Goal: Use online tool/utility: Utilize a website feature to perform a specific function

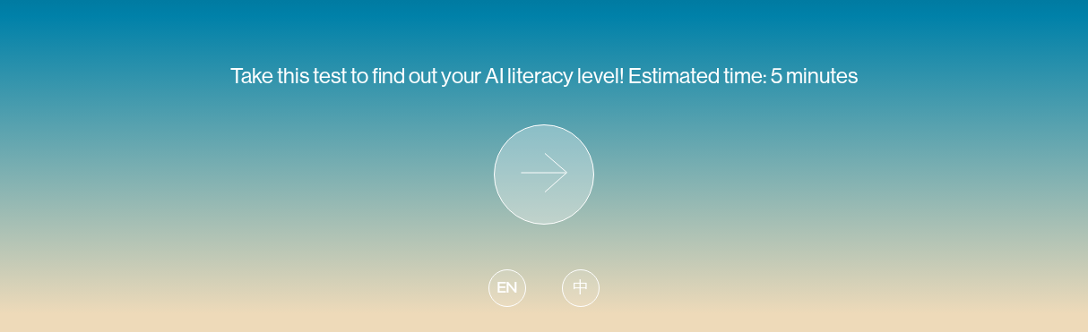
scroll to position [221, 0]
click at [564, 176] on icon at bounding box center [544, 174] width 99 height 99
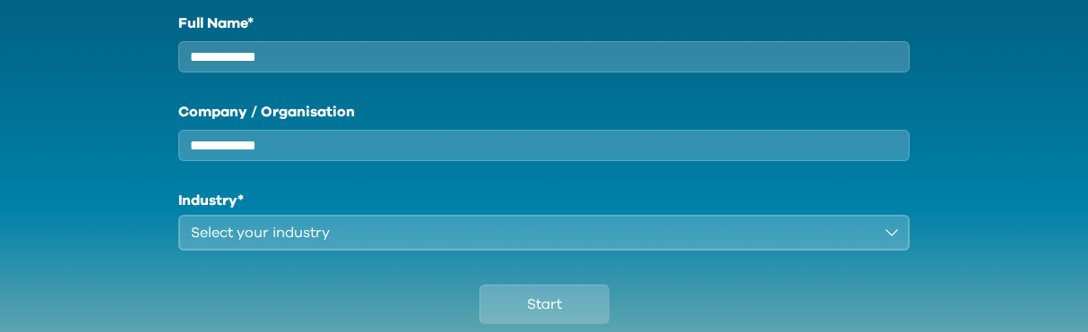
scroll to position [348, 0]
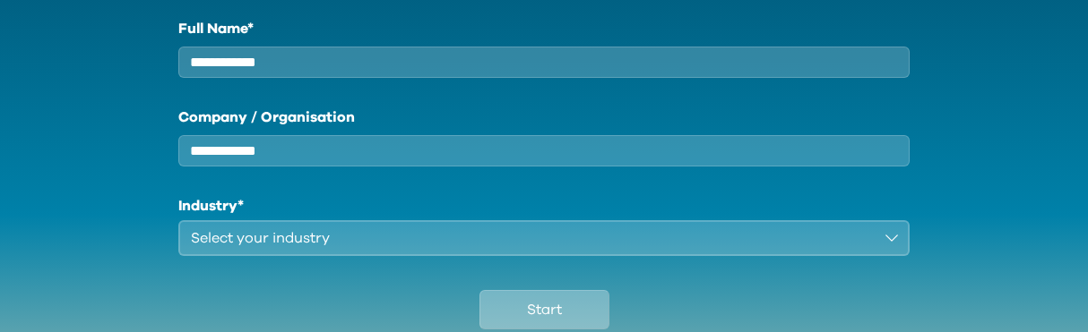
click at [520, 310] on button "Start" at bounding box center [544, 309] width 130 height 39
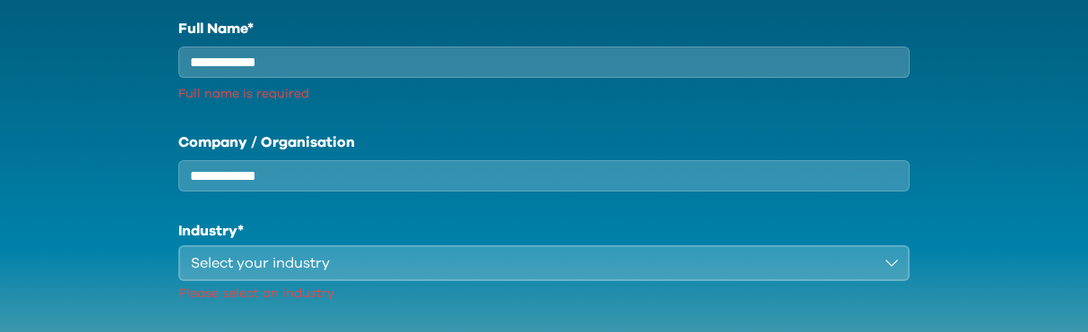
scroll to position [366, 0]
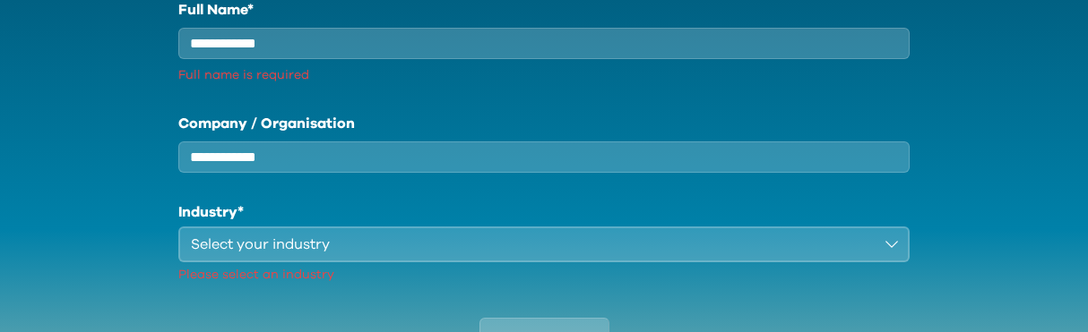
click at [521, 255] on div "Select your industry" at bounding box center [531, 245] width 681 height 22
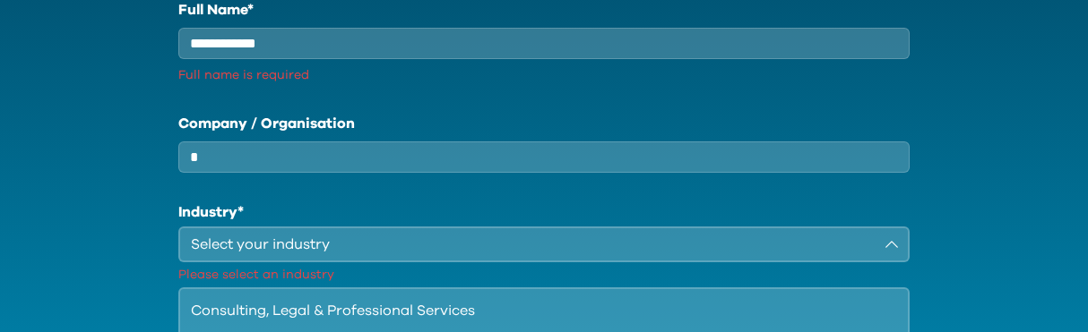
type input "*"
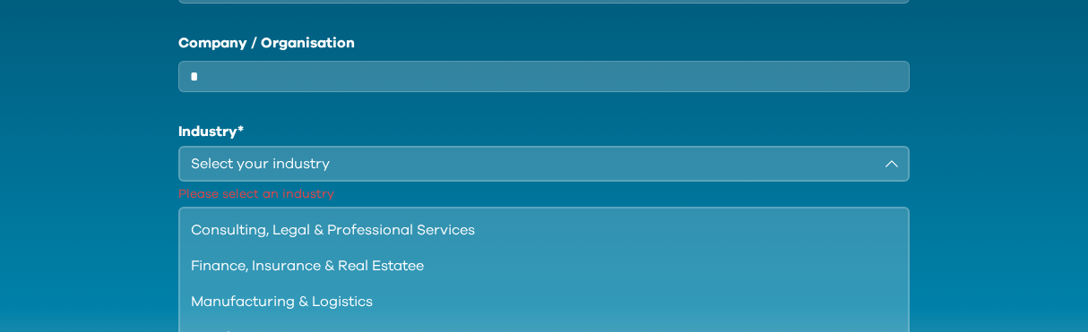
type input "*"
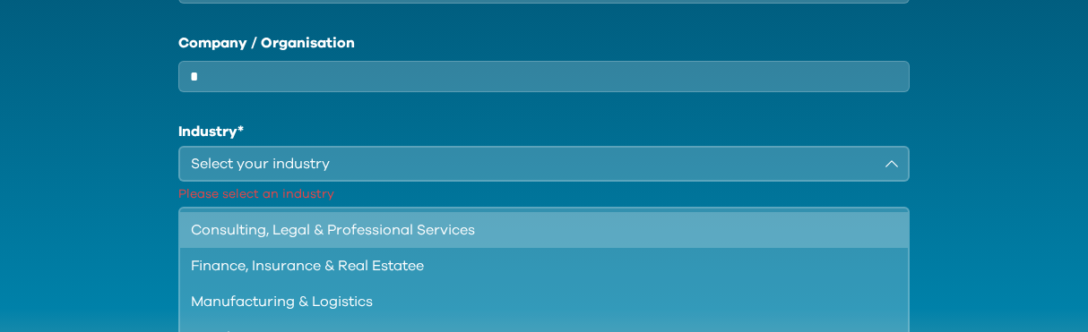
click at [485, 232] on li "Consulting, Legal & Professional Services" at bounding box center [544, 230] width 728 height 36
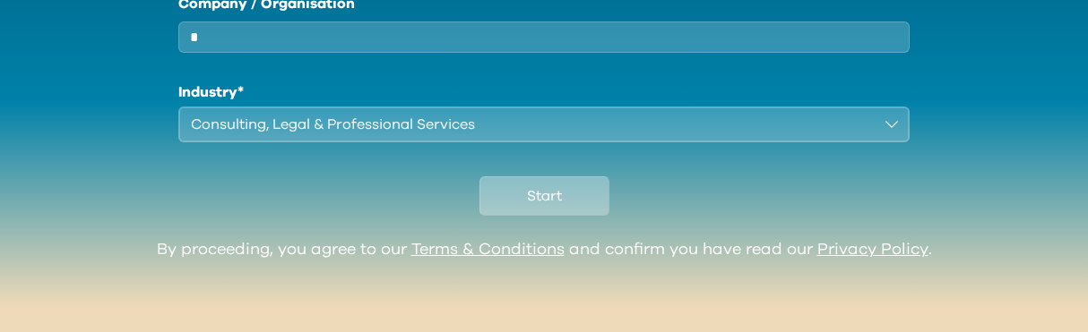
scroll to position [475, 0]
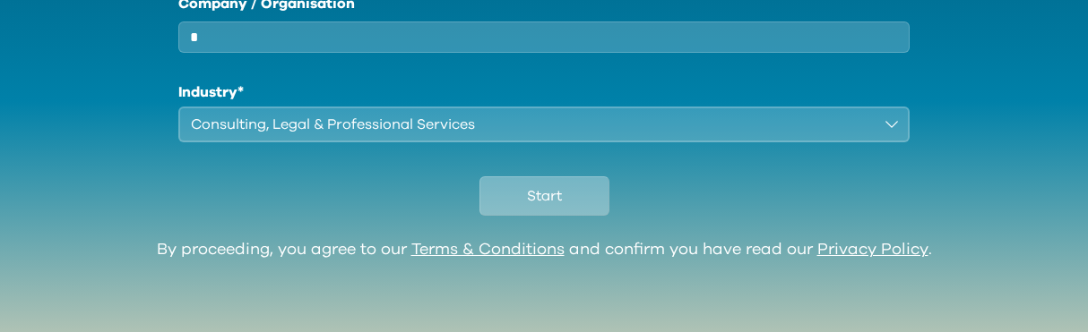
click at [535, 196] on span "Start" at bounding box center [544, 196] width 35 height 22
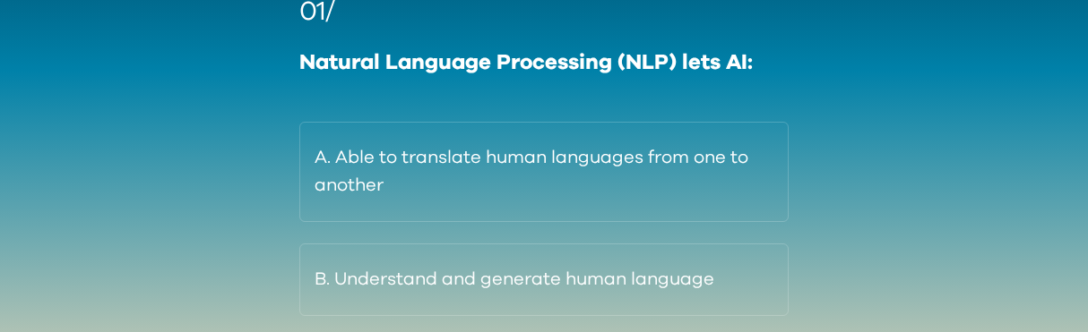
scroll to position [222, 0]
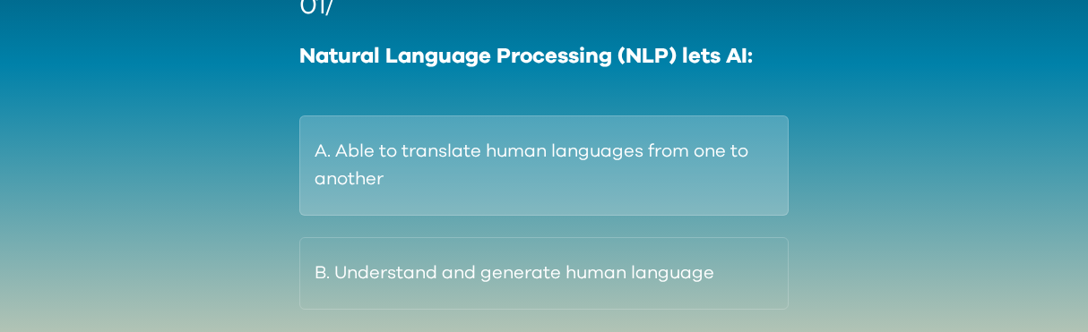
click at [738, 143] on button "A. Able to translate human languages from one to another" at bounding box center [544, 166] width 490 height 100
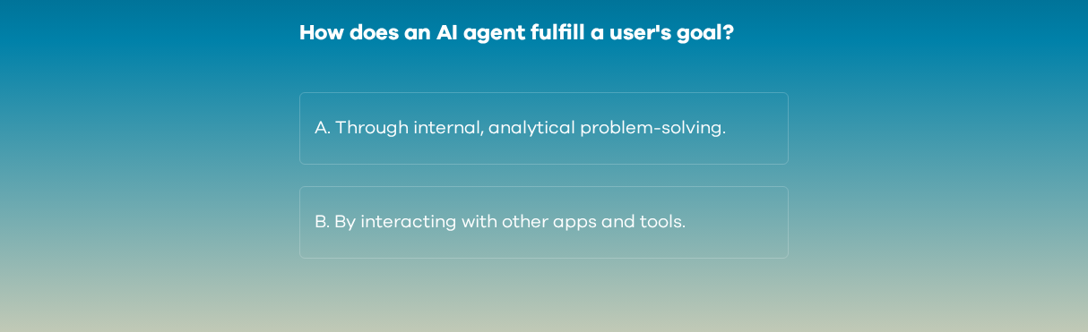
scroll to position [250, 0]
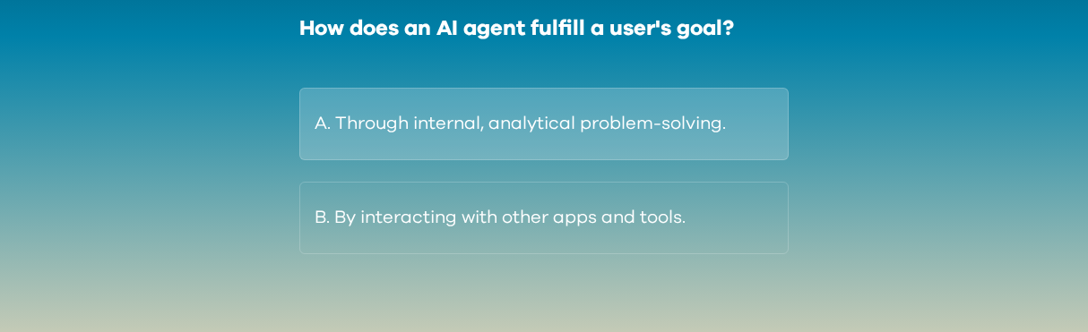
click at [725, 131] on button "A. Through internal, analytical problem-solving." at bounding box center [544, 124] width 490 height 73
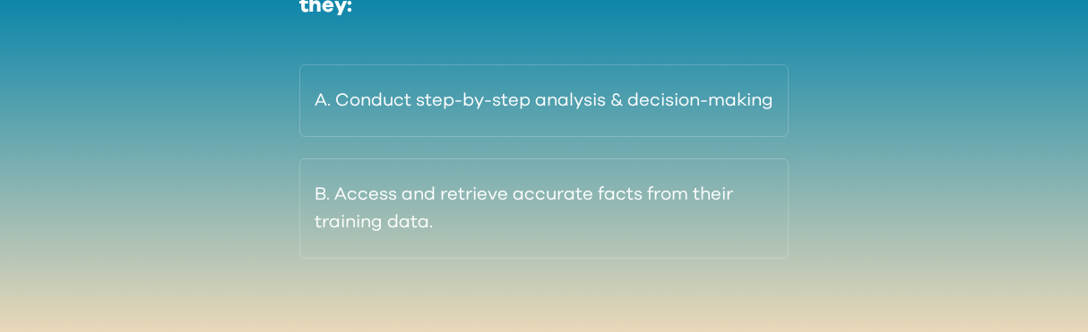
scroll to position [292, 0]
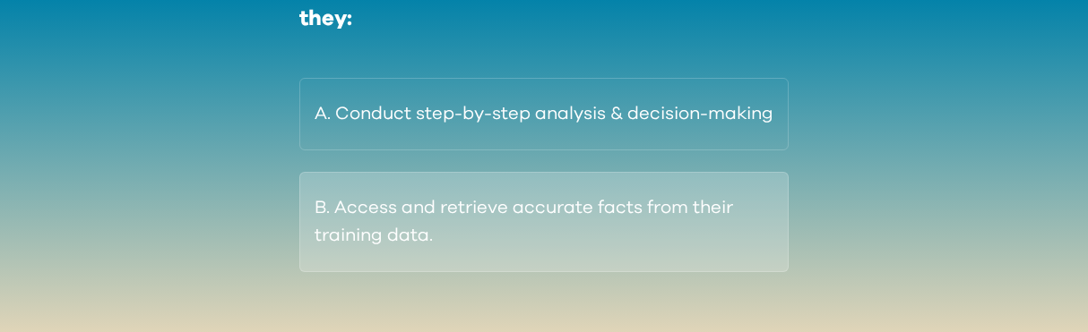
click at [734, 251] on button "B. Access and retrieve accurate facts from their training data." at bounding box center [544, 222] width 490 height 100
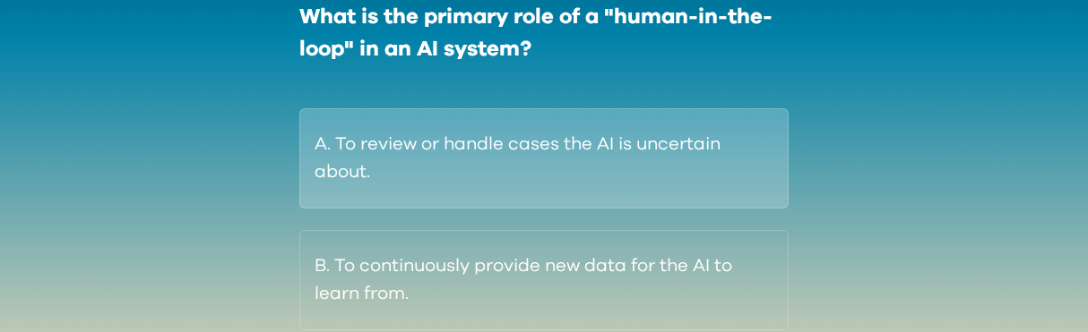
scroll to position [252, 0]
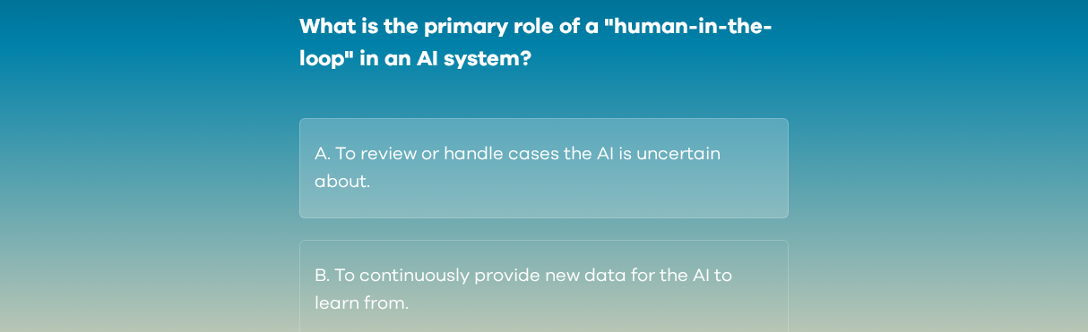
click at [721, 142] on button "A. To review or handle cases the AI is uncertain about." at bounding box center [544, 168] width 490 height 100
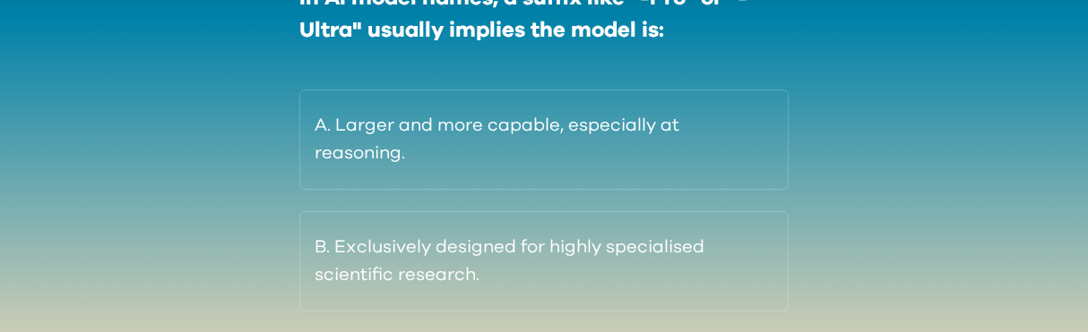
scroll to position [278, 0]
